Goal: Navigation & Orientation: Find specific page/section

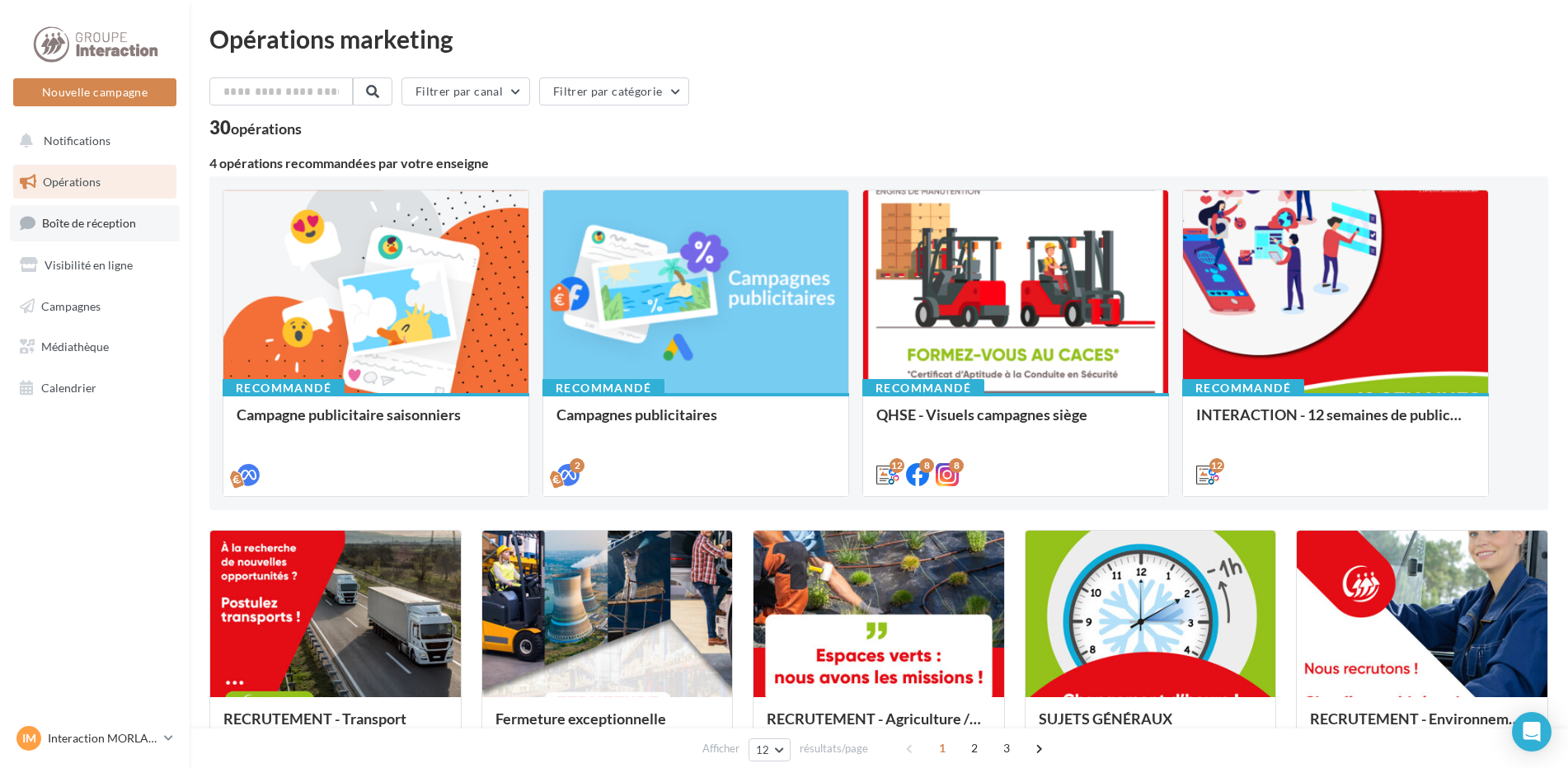
click at [97, 222] on span "Boîte de réception" at bounding box center [89, 223] width 94 height 14
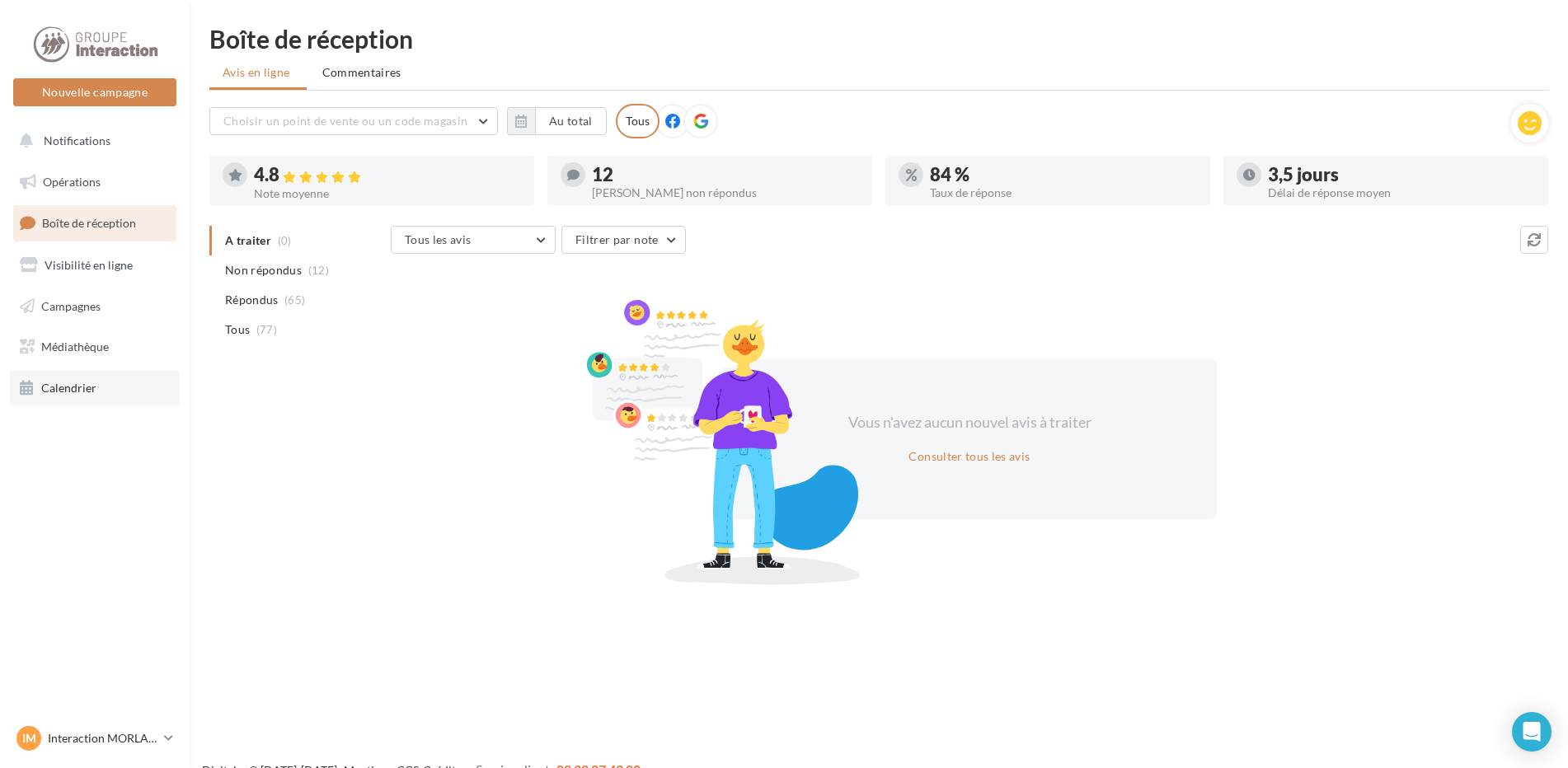
click at [97, 398] on link "Calendrier" at bounding box center [95, 388] width 170 height 35
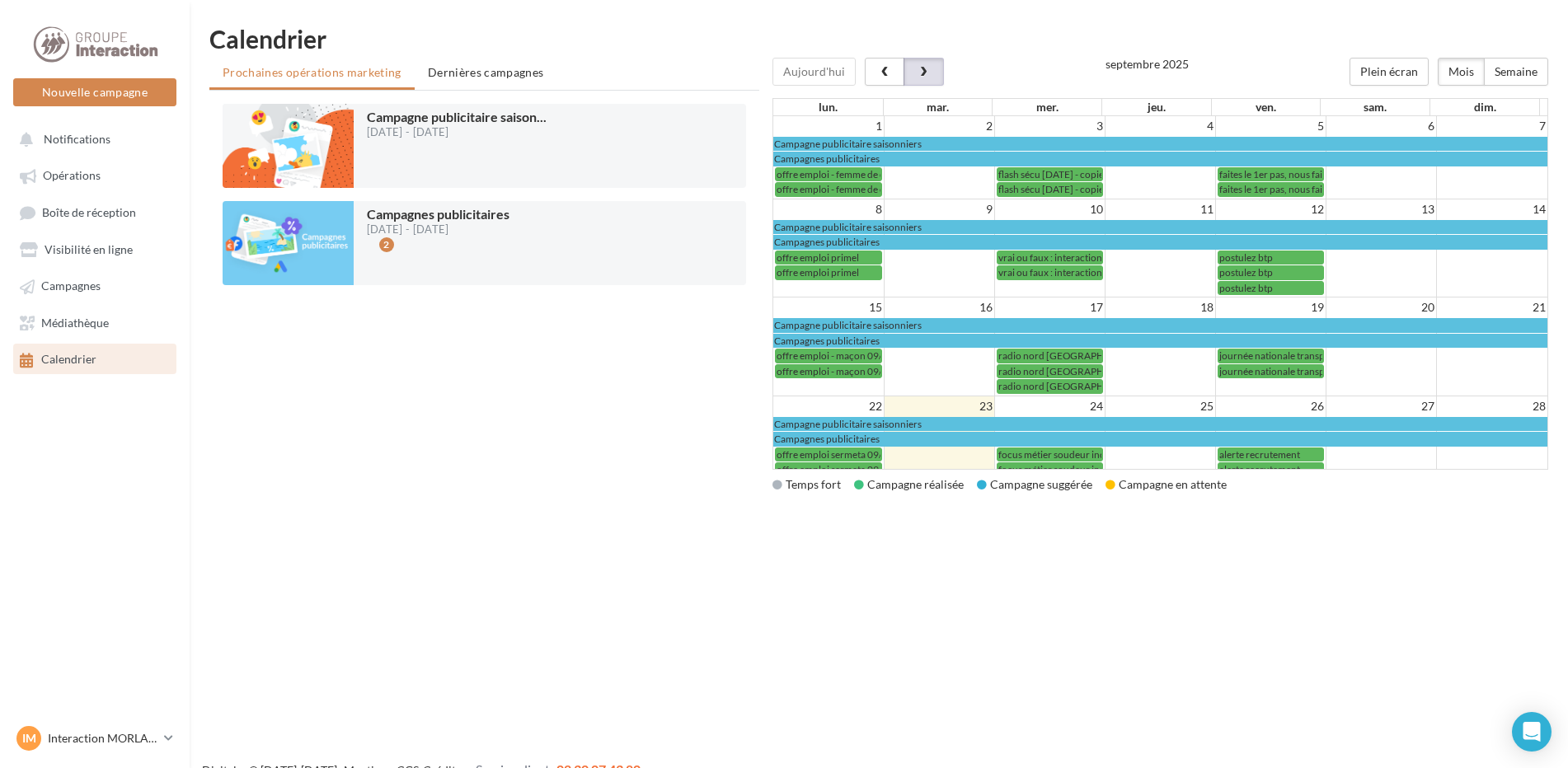
click at [930, 76] on button "button" at bounding box center [923, 72] width 39 height 28
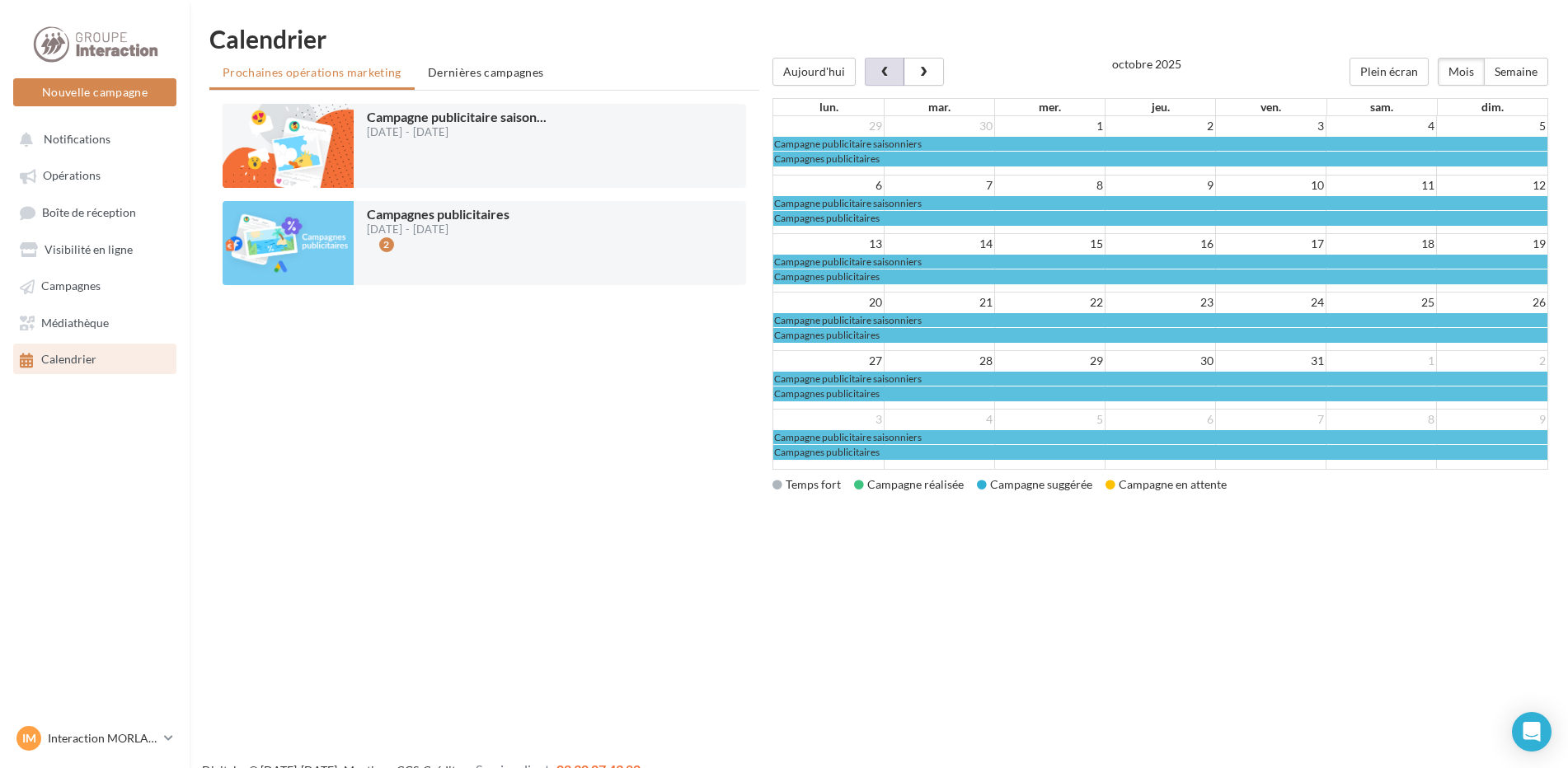
click at [889, 76] on button "button" at bounding box center [884, 72] width 39 height 28
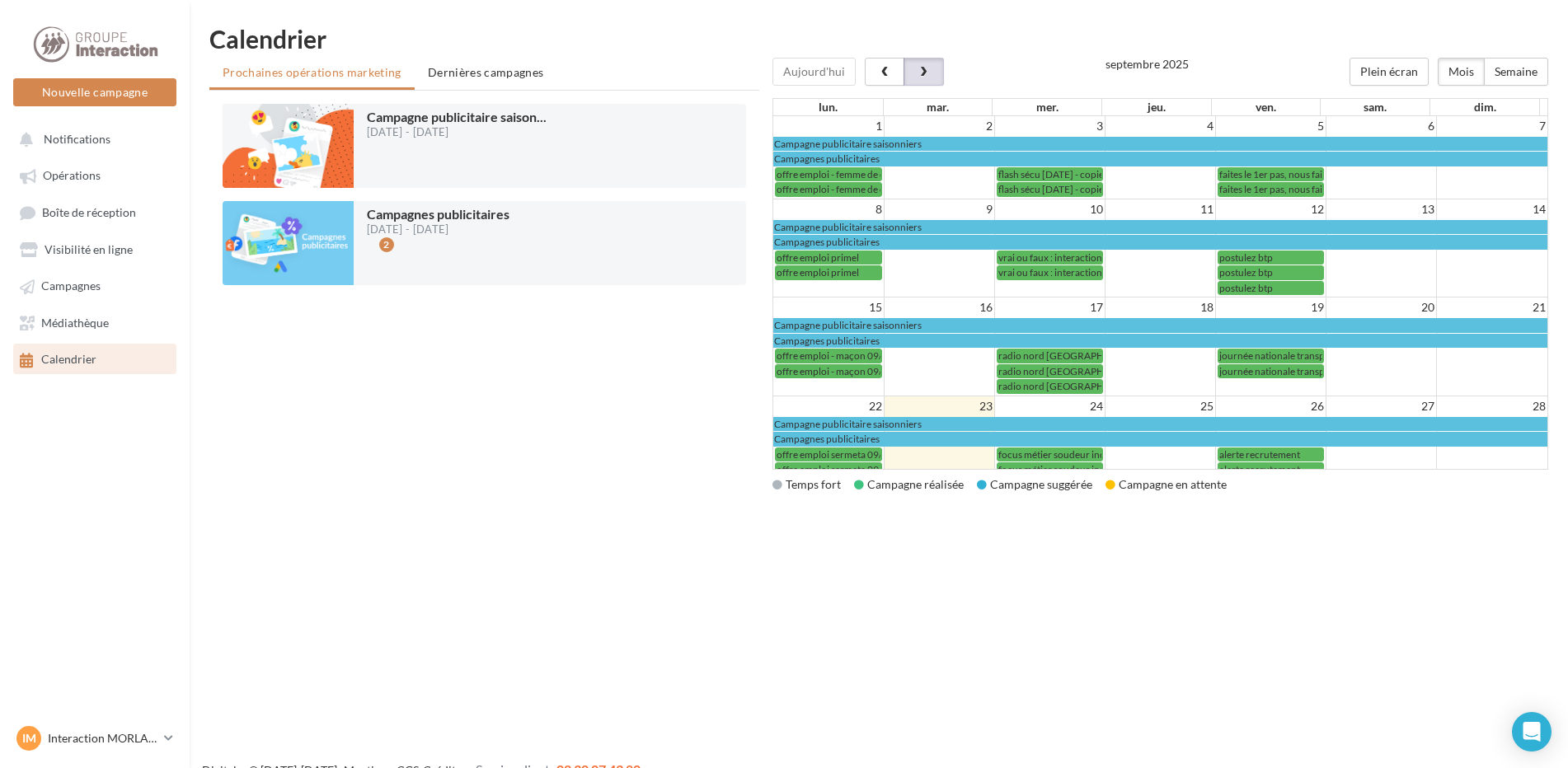
click at [910, 73] on button "button" at bounding box center [923, 72] width 39 height 28
